Goal: Communication & Community: Answer question/provide support

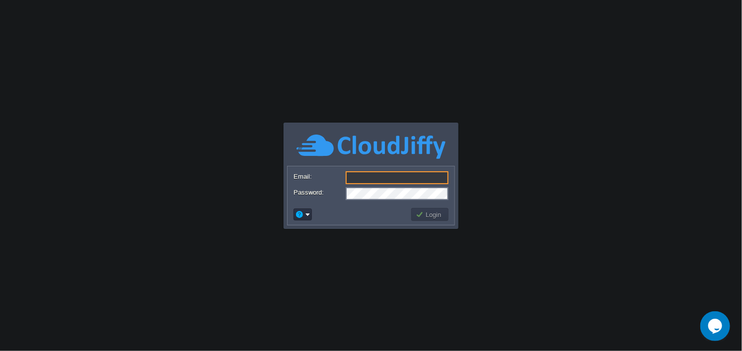
click at [723, 325] on div "Opens Chat This icon Opens the chat window." at bounding box center [715, 326] width 30 height 16
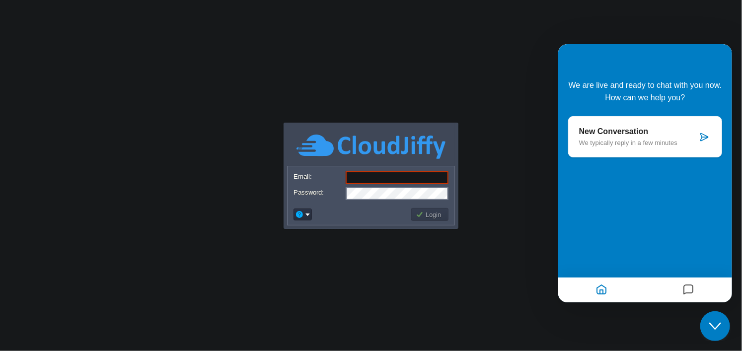
click at [612, 142] on p "We typically reply in a few minutes" at bounding box center [638, 142] width 118 height 7
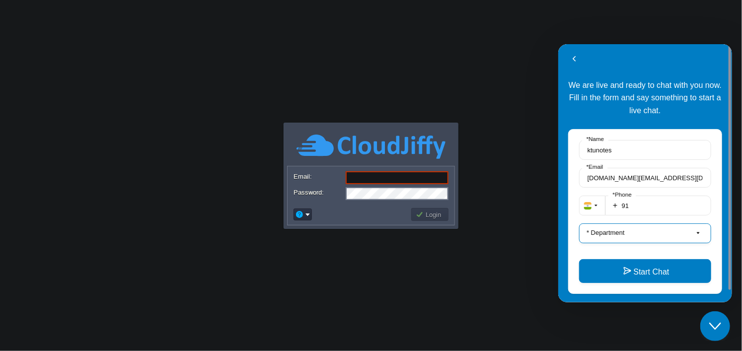
click at [631, 228] on button "* Department" at bounding box center [645, 233] width 132 height 20
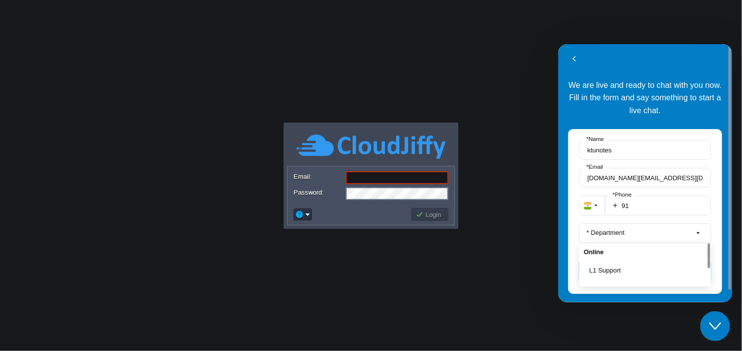
click at [617, 256] on div "Online" at bounding box center [645, 251] width 132 height 17
click at [616, 273] on button "L1 Support" at bounding box center [647, 270] width 117 height 10
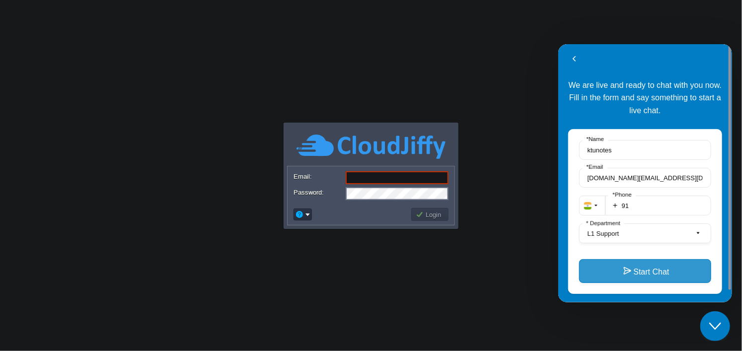
click at [618, 281] on button "Start Chat" at bounding box center [645, 271] width 132 height 24
click at [627, 273] on button "Start Chat" at bounding box center [645, 271] width 132 height 24
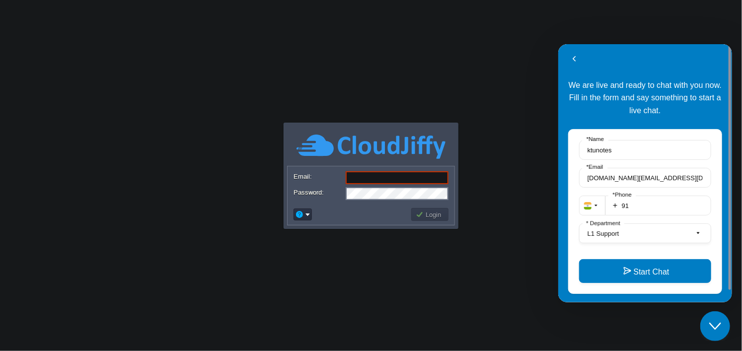
type input "[DOMAIN_NAME][EMAIL_ADDRESS][DOMAIN_NAME]"
click at [426, 214] on button "Login" at bounding box center [430, 214] width 29 height 9
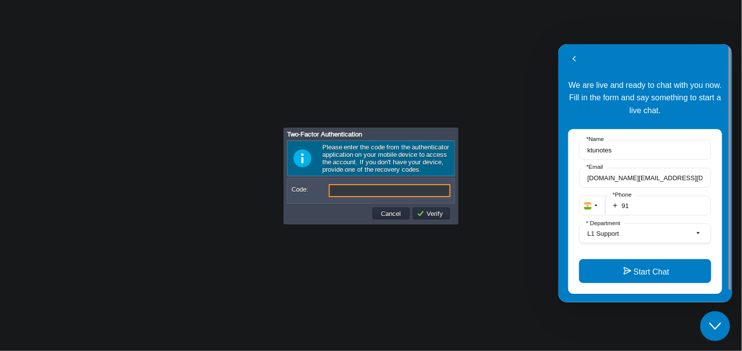
click at [365, 191] on input "Code:" at bounding box center [390, 190] width 122 height 13
type input "417597"
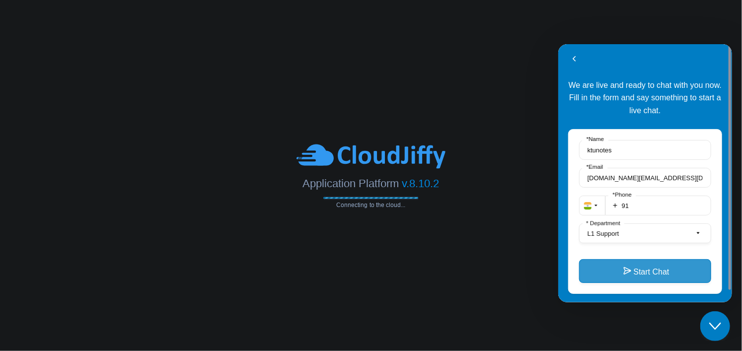
click at [641, 275] on button "Start Chat" at bounding box center [645, 271] width 132 height 24
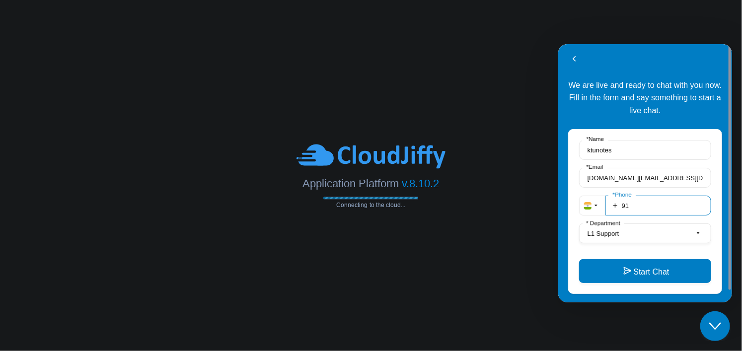
click at [657, 206] on input "91" at bounding box center [658, 205] width 106 height 20
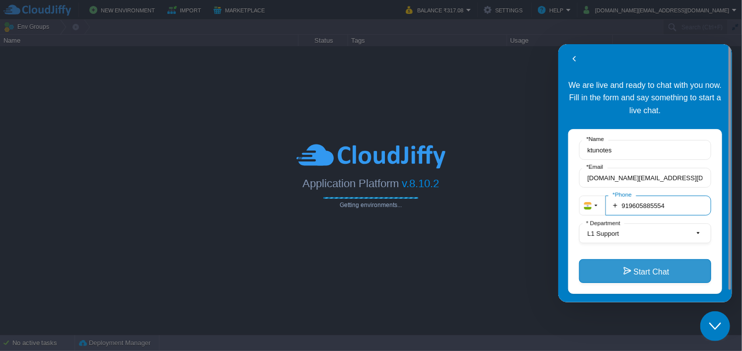
type input "919605885554"
click at [639, 260] on button "Start Chat" at bounding box center [645, 271] width 132 height 24
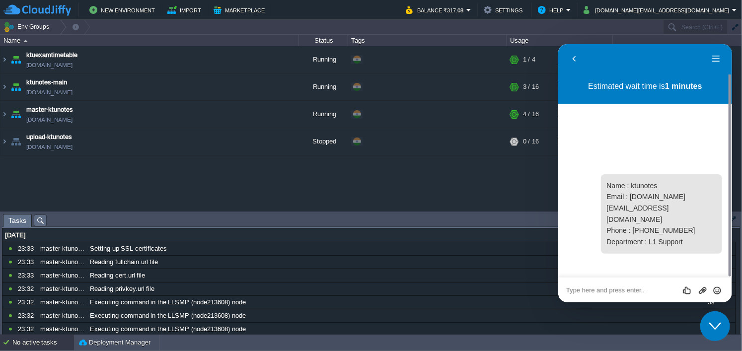
click at [715, 316] on button "Close Chat This icon closes the chat window." at bounding box center [715, 326] width 30 height 30
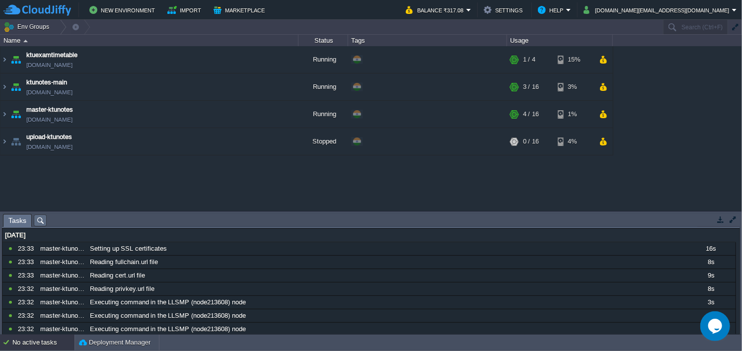
click at [721, 329] on icon "Opens Chat This icon Opens the chat window." at bounding box center [715, 326] width 16 height 16
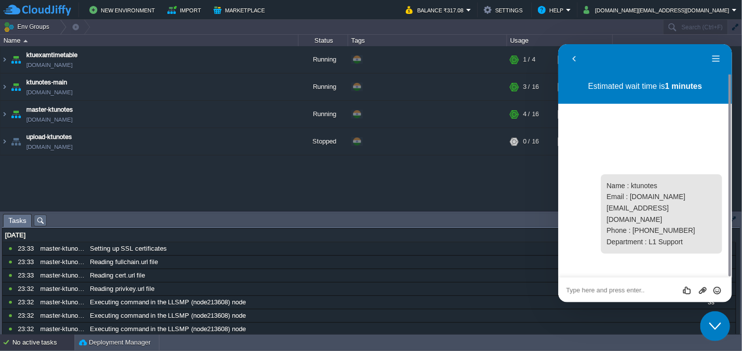
click at [644, 291] on textarea at bounding box center [645, 290] width 158 height 8
type textarea "HI"
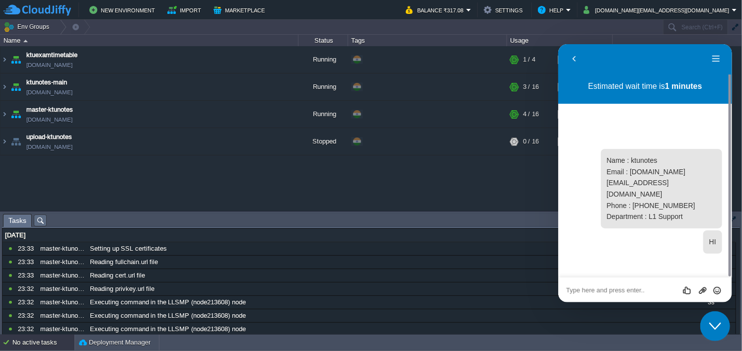
click at [650, 293] on textarea at bounding box center [645, 290] width 158 height 8
type textarea "hi"
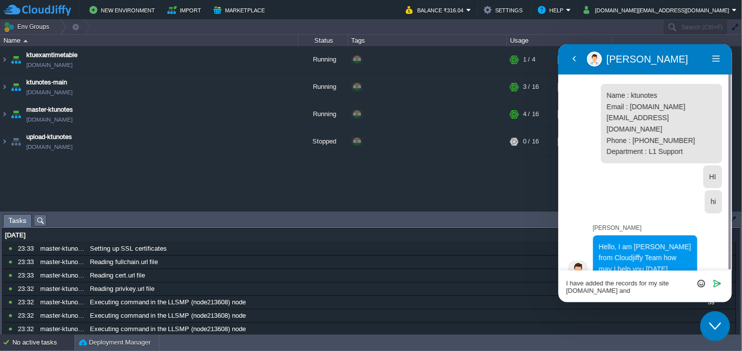
drag, startPoint x: 612, startPoint y: 292, endPoint x: 633, endPoint y: 291, distance: 21.4
click at [633, 291] on textarea "I have added the records for my site [DOMAIN_NAME] and [GEOGRAPHIC_DATA]" at bounding box center [645, 286] width 158 height 15
paste textarea "[URL][DOMAIN_NAME]"
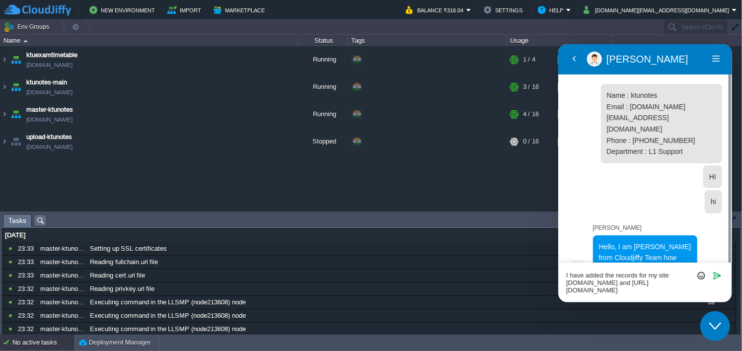
drag, startPoint x: 586, startPoint y: 291, endPoint x: 537, endPoint y: 287, distance: 48.8
click at [558, 287] on html "Back [PERSON_NAME] Menu Back Rate this chat Upload File Insert emoji 19:39 Name…" at bounding box center [645, 173] width 174 height 258
click at [653, 294] on textarea "I have added the records for my site [DOMAIN_NAME] and [DOMAIN_NAME]" at bounding box center [645, 282] width 158 height 23
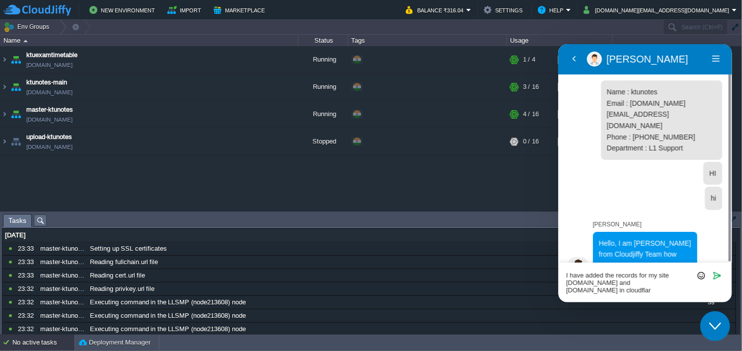
type textarea "I have added the records for my site [DOMAIN_NAME] and [DOMAIN_NAME] in cloudfl…"
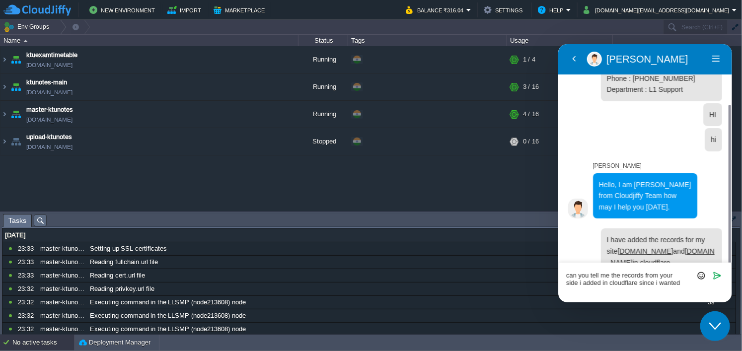
scroll to position [70, 0]
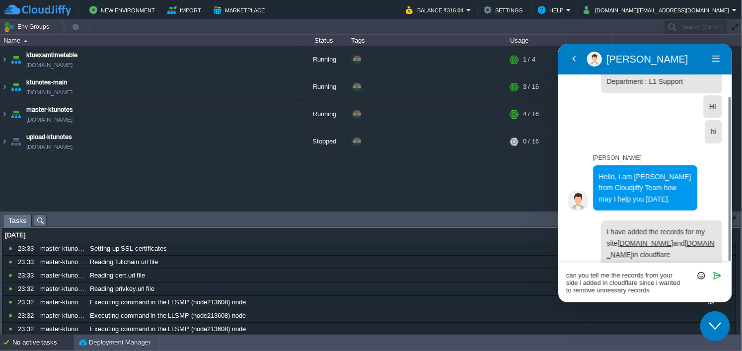
click at [614, 291] on textarea "can you tell me the records from your side i added in cloudflare since i wanted…" at bounding box center [645, 282] width 158 height 23
type textarea "can you tell me the records from your side i added in cloudflare since i wanted…"
click at [626, 283] on textarea "can you tell me the records from your side i added in cloudflare since i wanted…" at bounding box center [645, 282] width 158 height 23
click at [667, 293] on textarea "can you tell me the records from your side i added in cloudflare since i wanted…" at bounding box center [645, 282] width 158 height 23
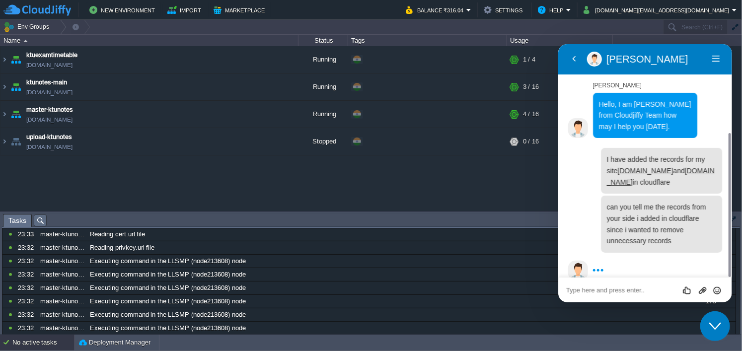
scroll to position [0, 0]
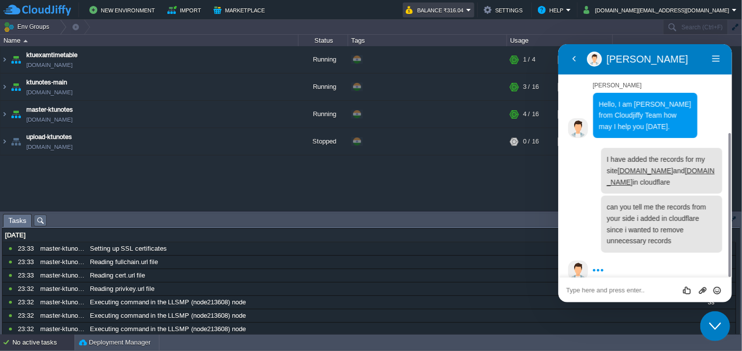
click at [471, 9] on em "Balance ₹316.04" at bounding box center [439, 10] width 66 height 12
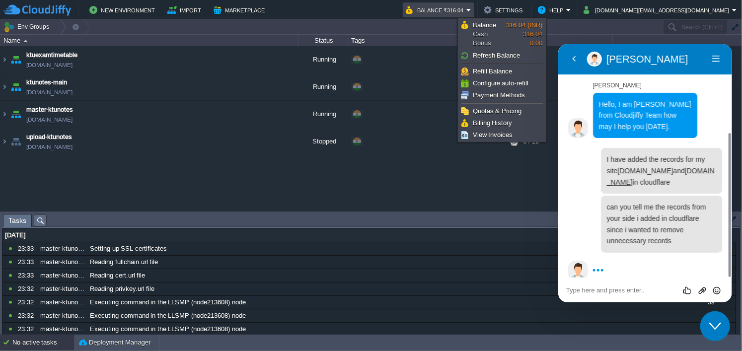
click at [471, 9] on em "Balance ₹316.04" at bounding box center [439, 10] width 66 height 12
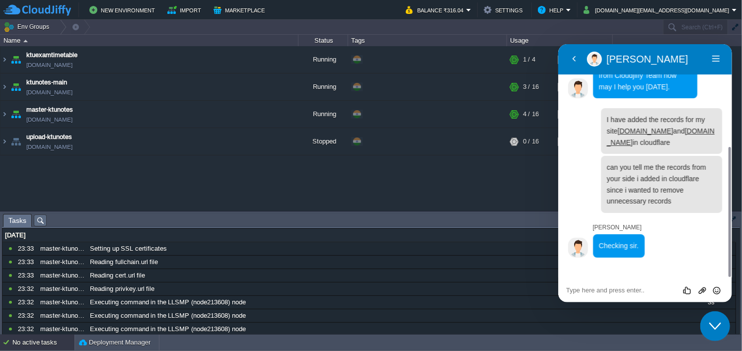
scroll to position [159, 0]
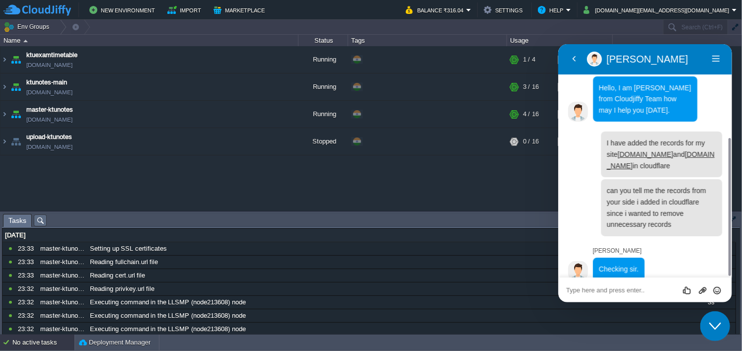
click at [628, 286] on textarea at bounding box center [645, 290] width 158 height 8
type textarea "ok"
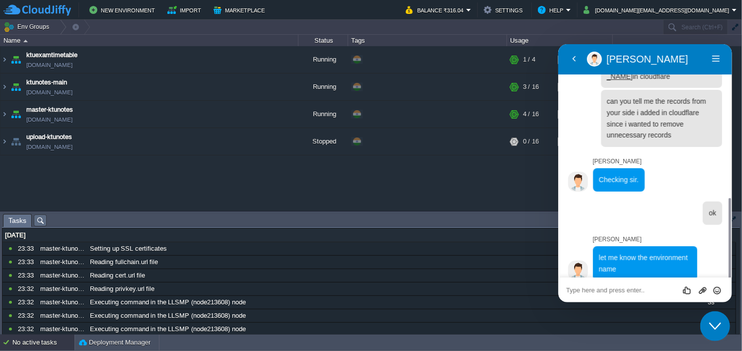
scroll to position [276, 0]
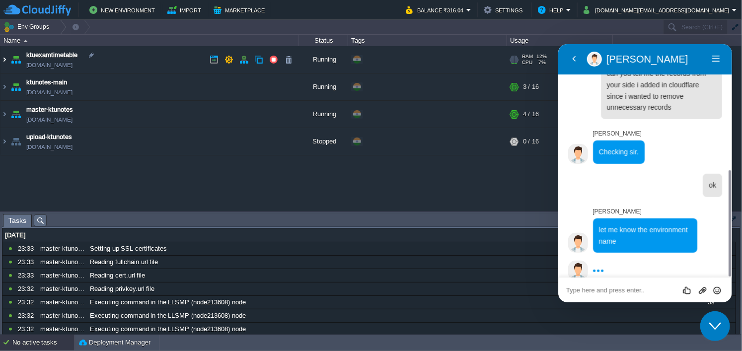
click at [5, 62] on img at bounding box center [4, 59] width 8 height 27
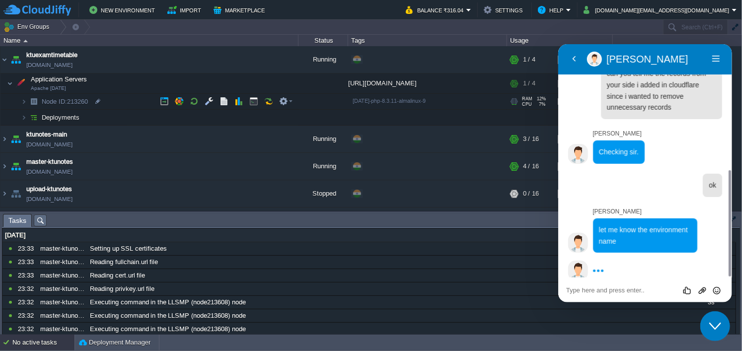
drag, startPoint x: 92, startPoint y: 100, endPoint x: 70, endPoint y: 102, distance: 21.9
copy span "213260"
click at [609, 291] on textarea at bounding box center [645, 290] width 158 height 8
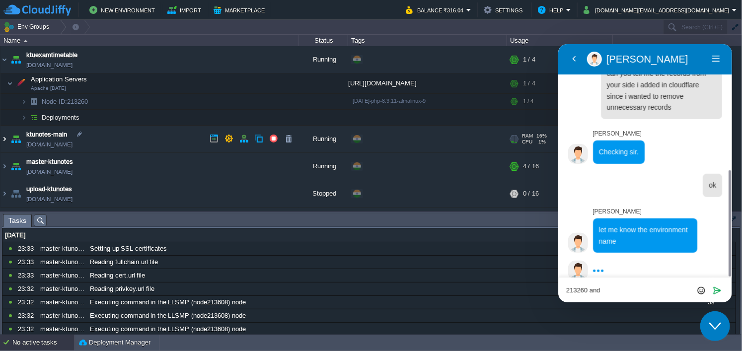
click at [6, 140] on img at bounding box center [4, 139] width 8 height 27
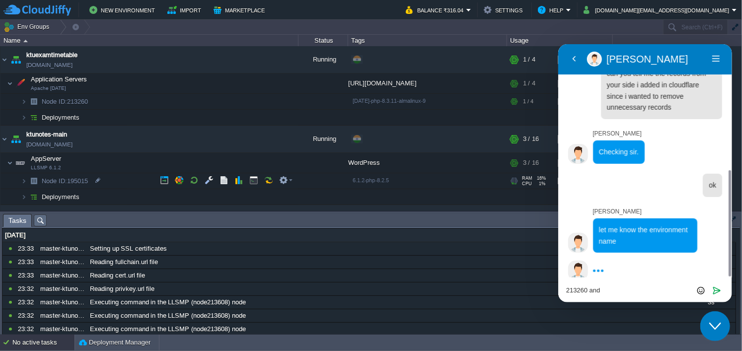
drag, startPoint x: 92, startPoint y: 180, endPoint x: 70, endPoint y: 181, distance: 22.4
click at [70, 181] on td "Node ID: 195015" at bounding box center [149, 181] width 298 height 16
copy span "195015"
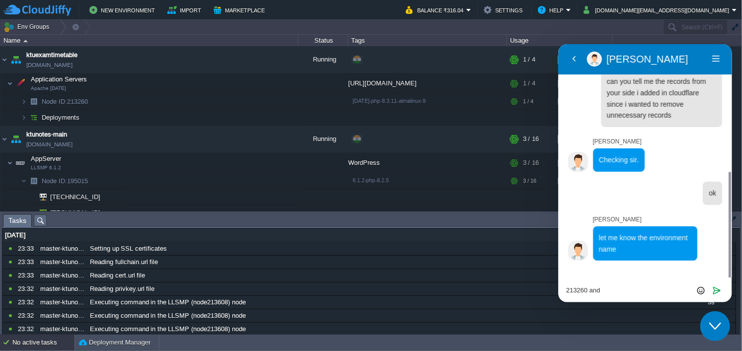
click at [610, 287] on textarea "213260 and" at bounding box center [645, 290] width 158 height 8
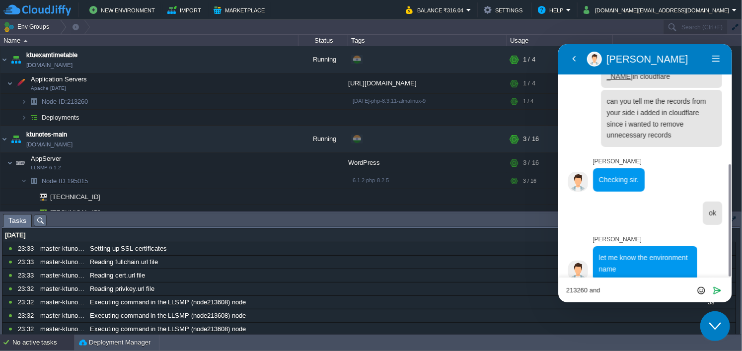
paste textarea "195015"
type textarea "213260 and 195015"
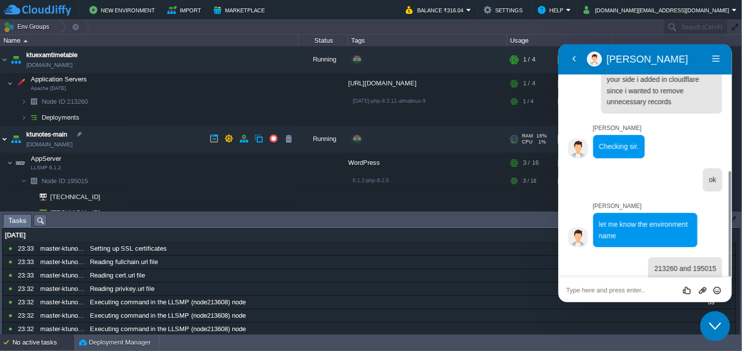
click at [7, 140] on img at bounding box center [4, 139] width 8 height 27
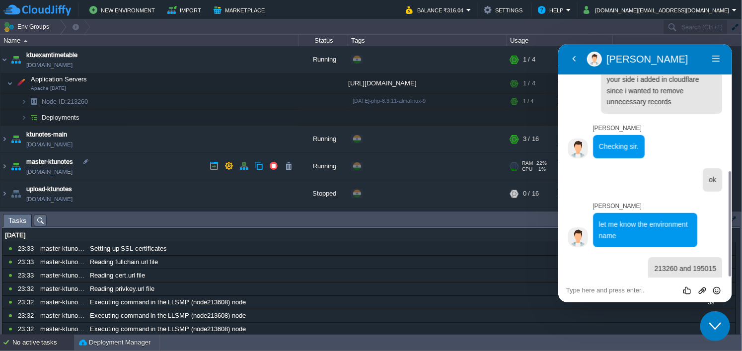
click at [9, 165] on img at bounding box center [16, 166] width 14 height 27
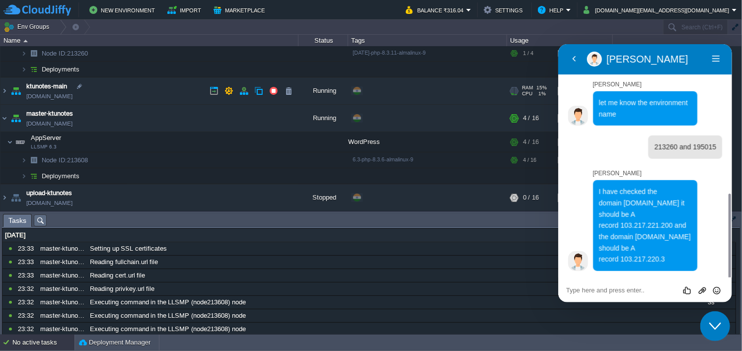
scroll to position [383, 0]
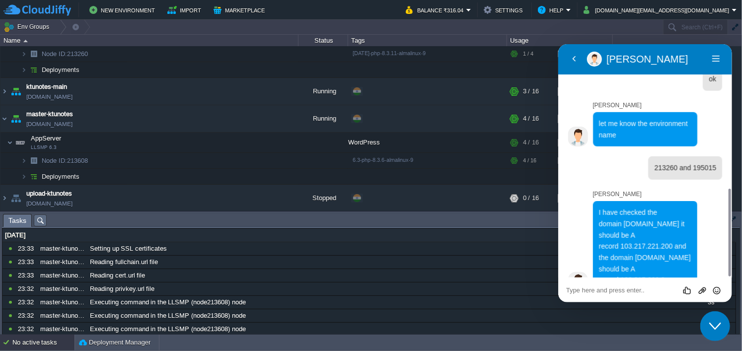
click at [594, 289] on textarea at bounding box center [645, 290] width 158 height 8
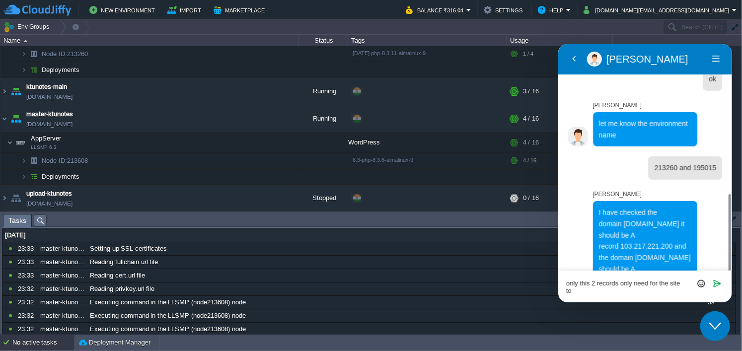
scroll to position [389, 0]
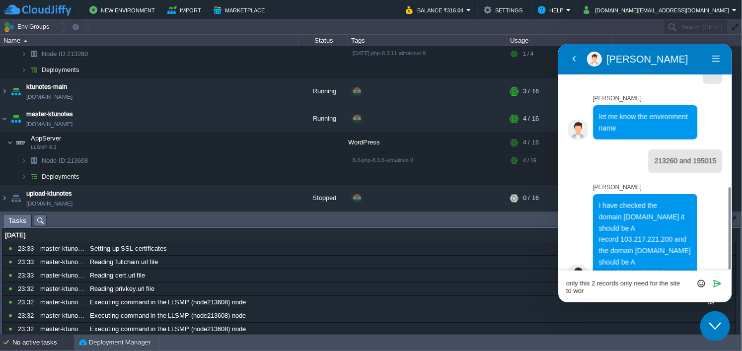
type textarea "only this 2 records only need for the site to work"
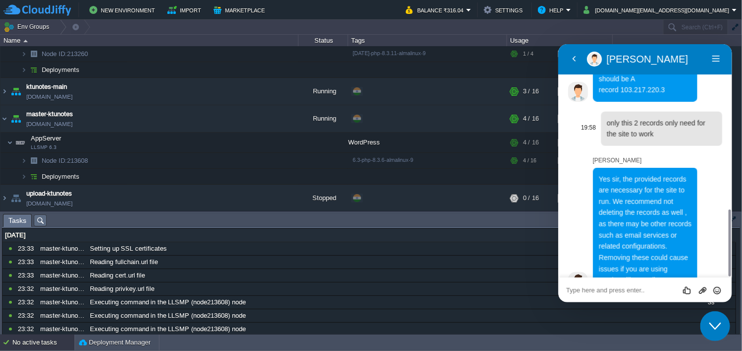
scroll to position [601, 0]
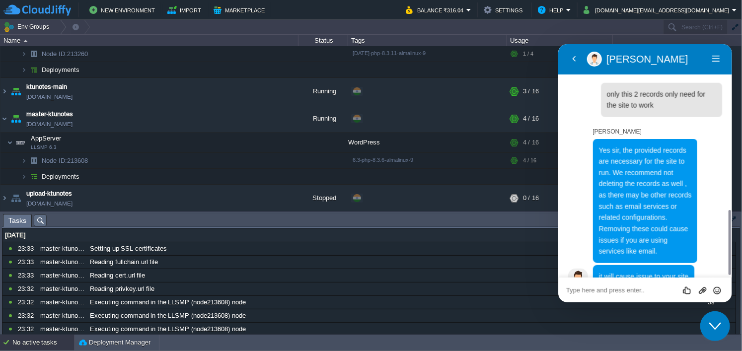
click at [615, 286] on textarea at bounding box center [645, 290] width 158 height 8
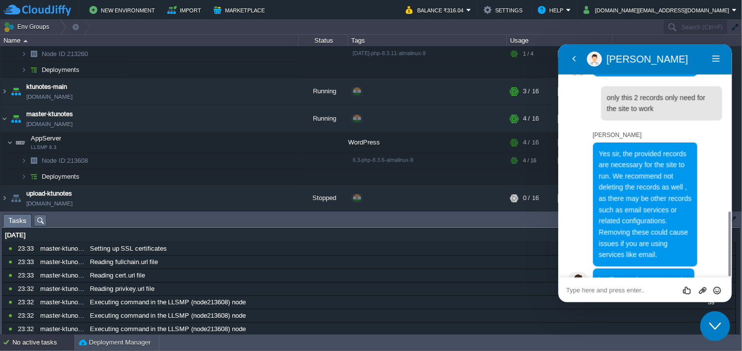
paste textarea "TXT _acme-challenge "zzw8VeNx-zLPzbkmqjjJAuBvJjFGsEit3Bi3bTBCPwY" DNS only Auto…"
type textarea "TXT _acme-challenge "zzw8VeNx-zLPzbkmqjjJAuBvJjFGsEit3Bi3bTBCPwY" DNS only Auto…"
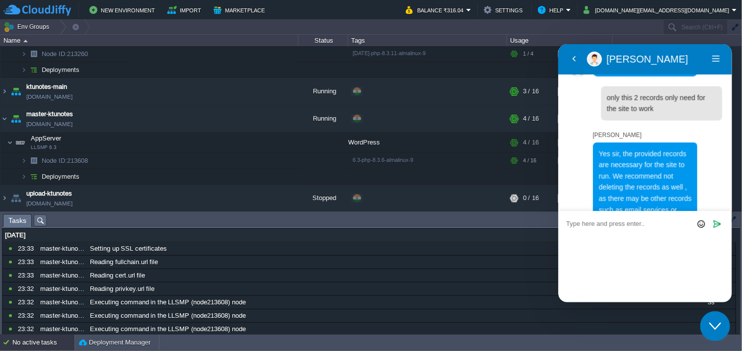
scroll to position [0, 0]
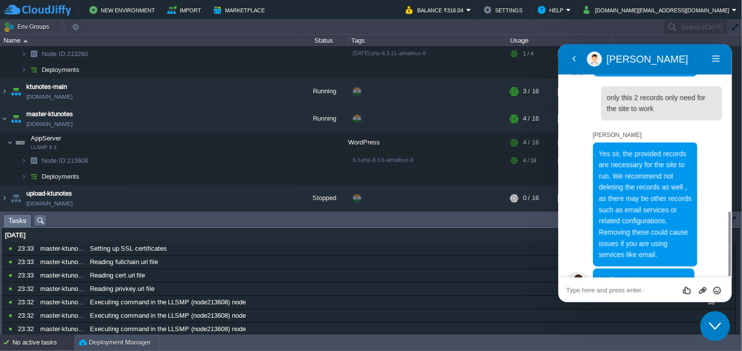
paste textarea "i"
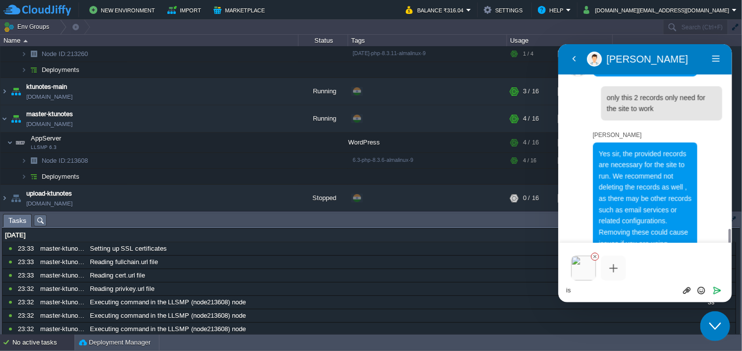
scroll to position [632, 0]
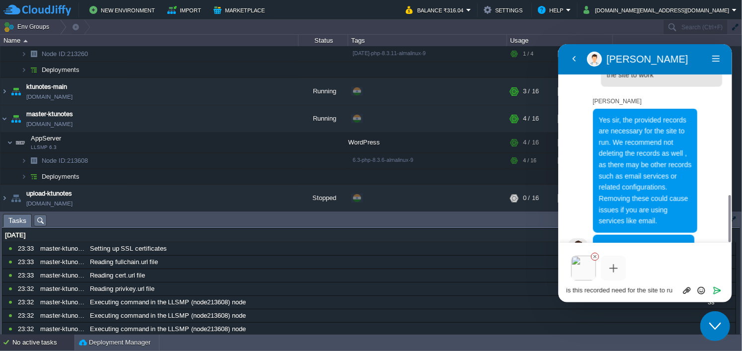
type textarea "is this recorded need for the site to run"
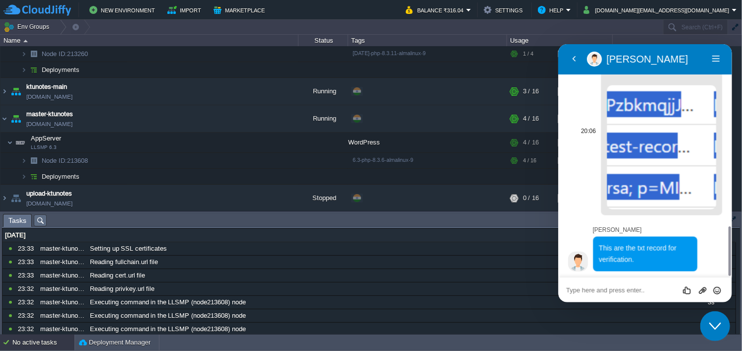
scroll to position [831, 0]
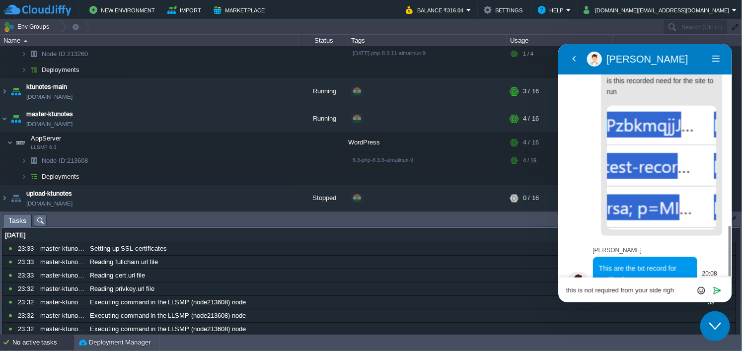
type textarea "this is not required from your side right"
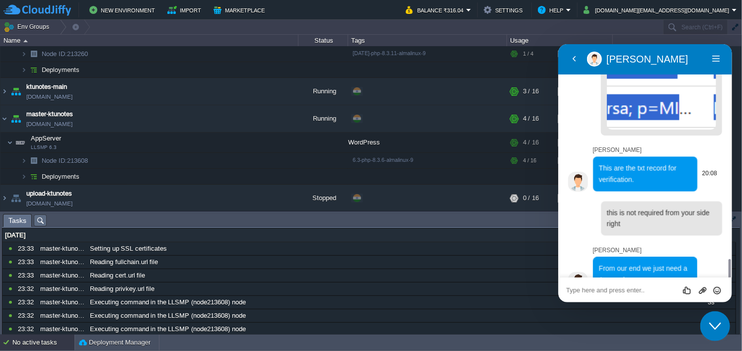
scroll to position [959, 0]
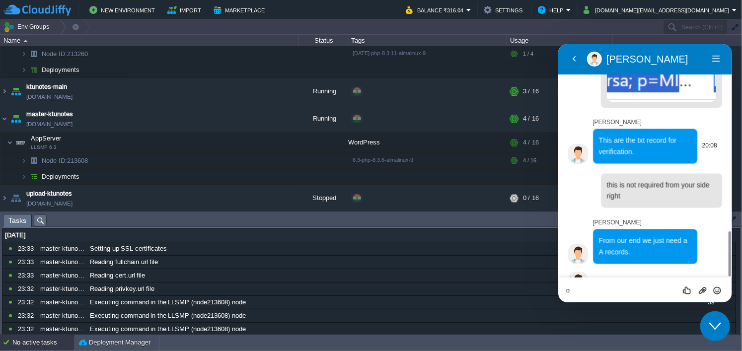
type textarea "ok"
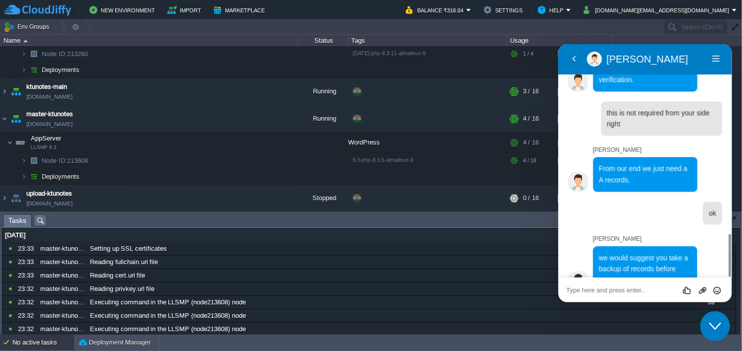
scroll to position [1031, 0]
click at [605, 284] on div "Rate this chat Upload File Insert emoji" at bounding box center [645, 289] width 174 height 25
click at [602, 293] on textarea at bounding box center [645, 290] width 158 height 8
type textarea "ok noted"
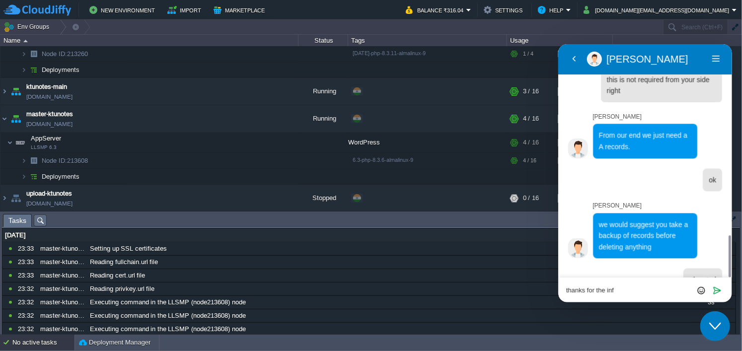
type textarea "thanks for the info"
